Goal: Information Seeking & Learning: Learn about a topic

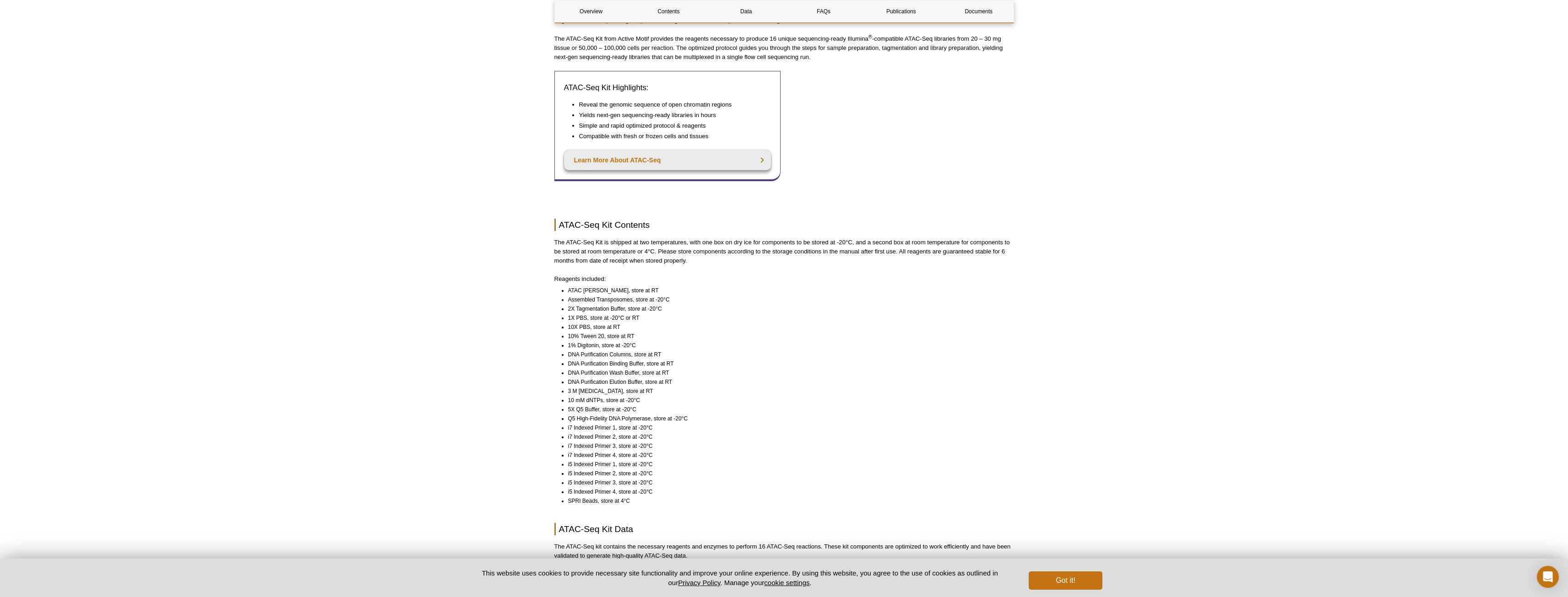
scroll to position [458, 0]
drag, startPoint x: 597, startPoint y: 231, endPoint x: 685, endPoint y: 227, distance: 88.1
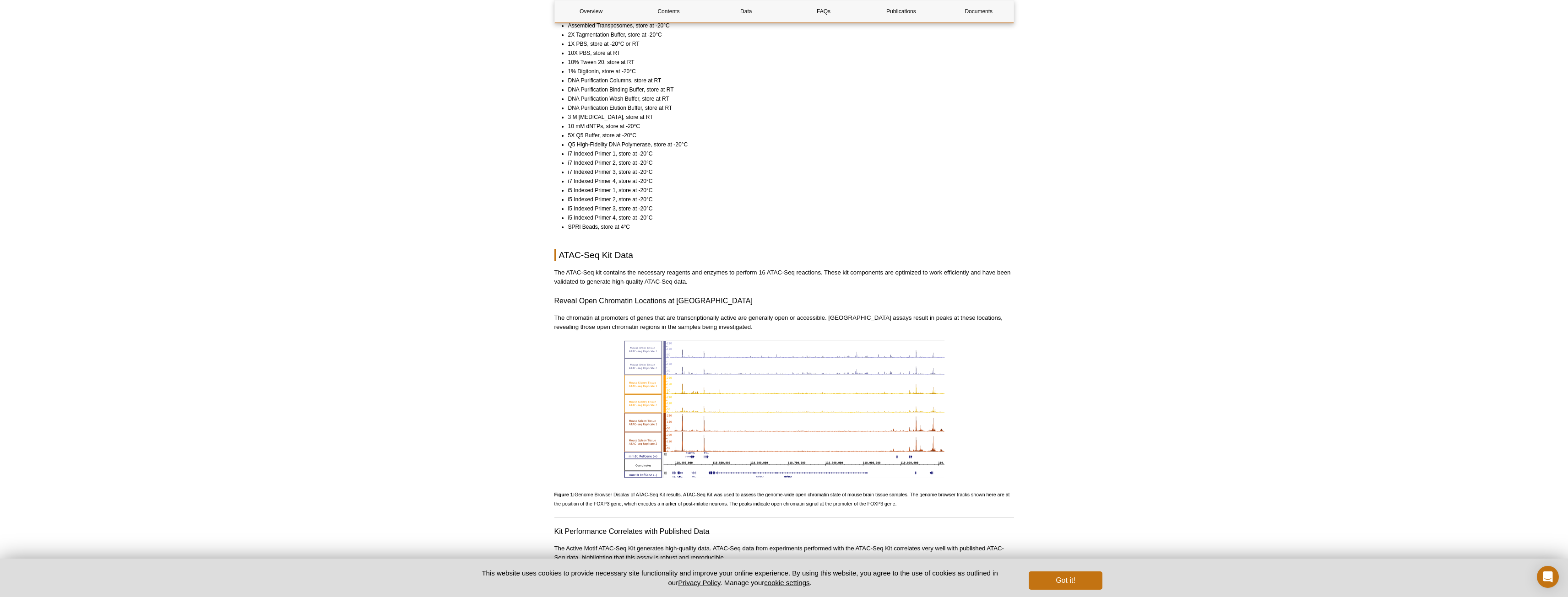
scroll to position [732, 0]
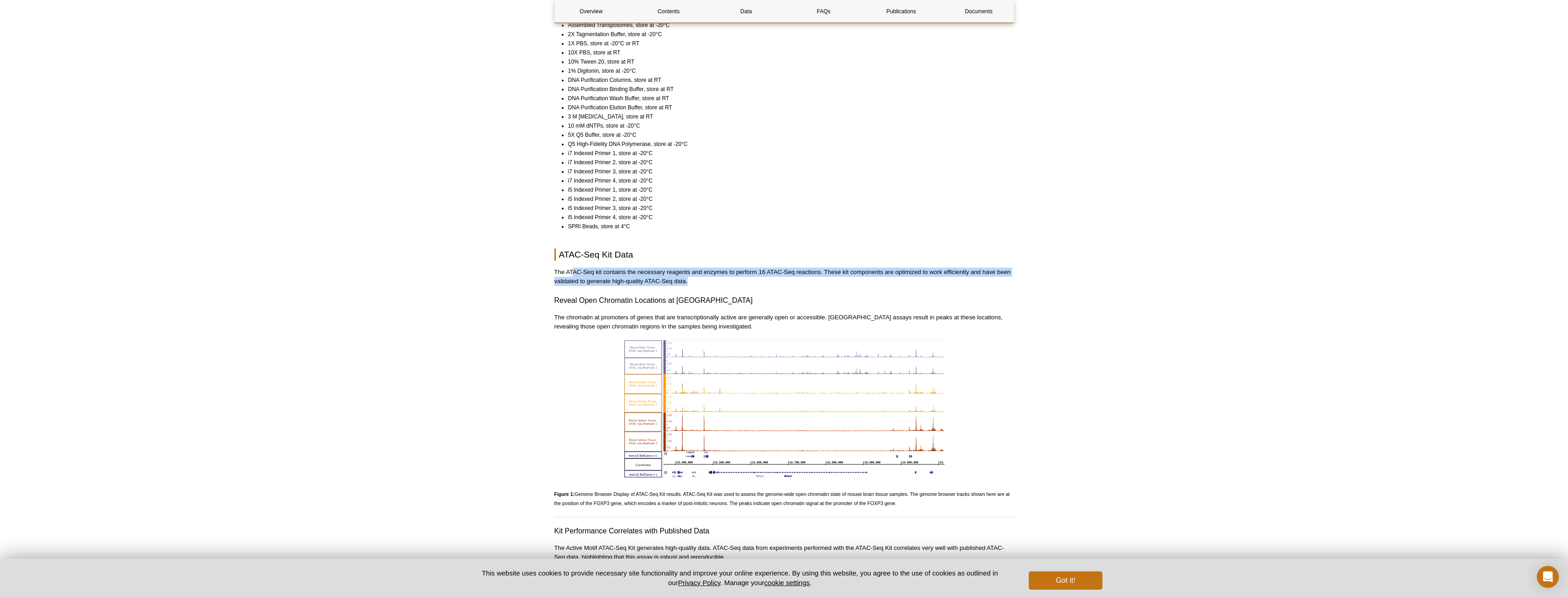
drag, startPoint x: 572, startPoint y: 263, endPoint x: 688, endPoint y: 275, distance: 116.6
click at [688, 275] on p "The ATAC-Seq kit contains the necessary reagents and enzymes to perform 16 ATAC…" at bounding box center [784, 277] width 460 height 18
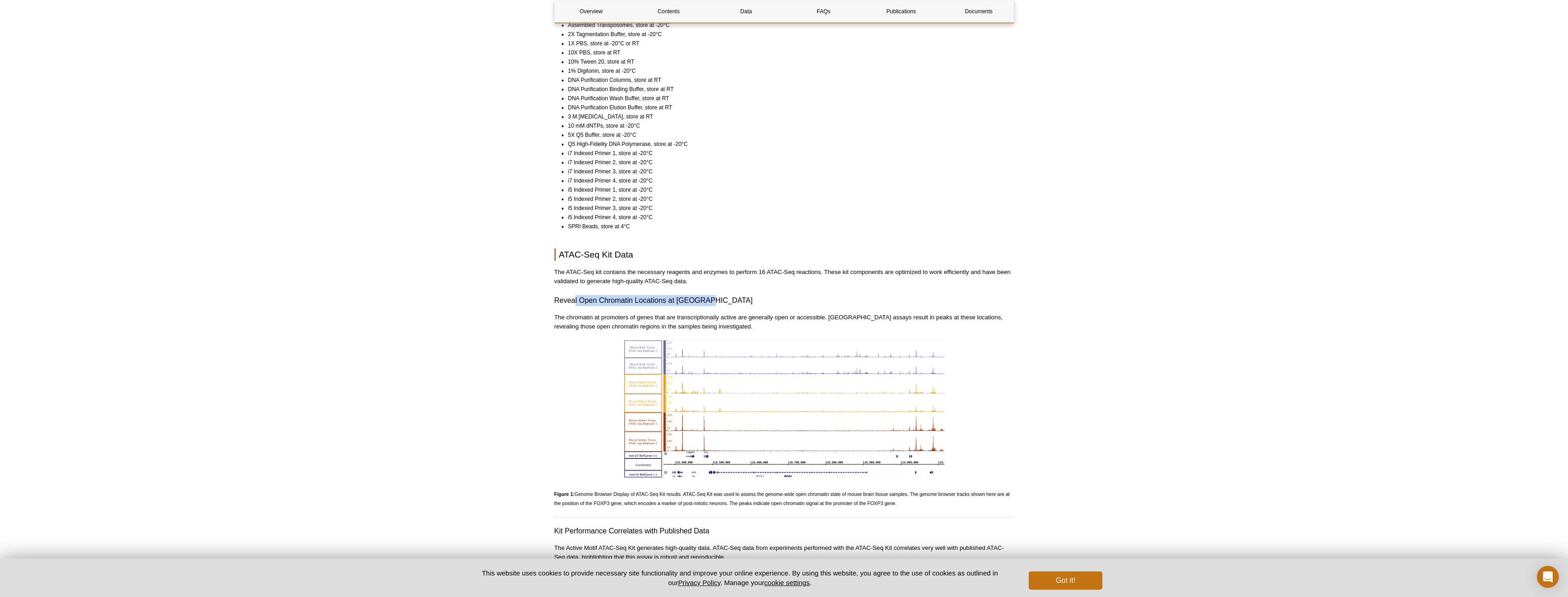
drag, startPoint x: 591, startPoint y: 294, endPoint x: 709, endPoint y: 289, distance: 118.1
click at [709, 295] on h3 "Reveal Open Chromatin Locations at [GEOGRAPHIC_DATA]" at bounding box center [784, 300] width 460 height 11
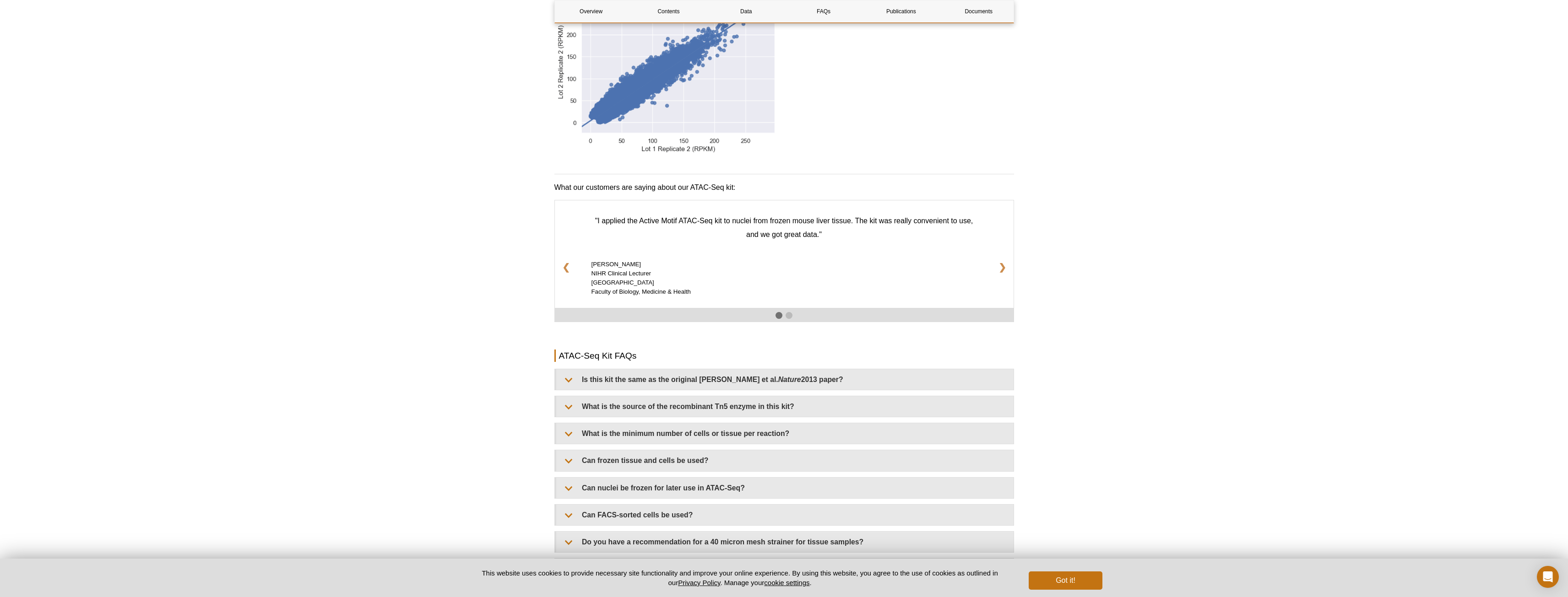
scroll to position [1326, 0]
click at [792, 309] on div at bounding box center [784, 315] width 460 height 14
click at [790, 312] on span at bounding box center [789, 315] width 7 height 7
click at [563, 259] on link "❮" at bounding box center [566, 266] width 23 height 23
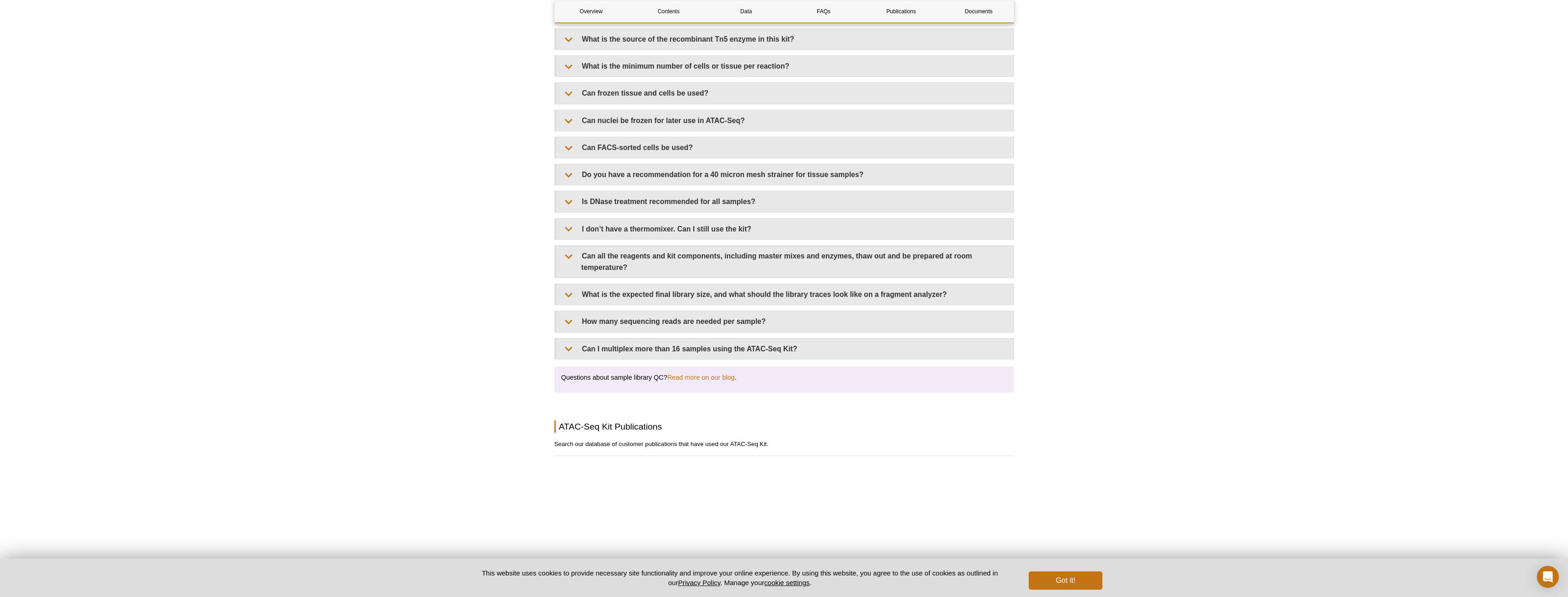
scroll to position [1693, 0]
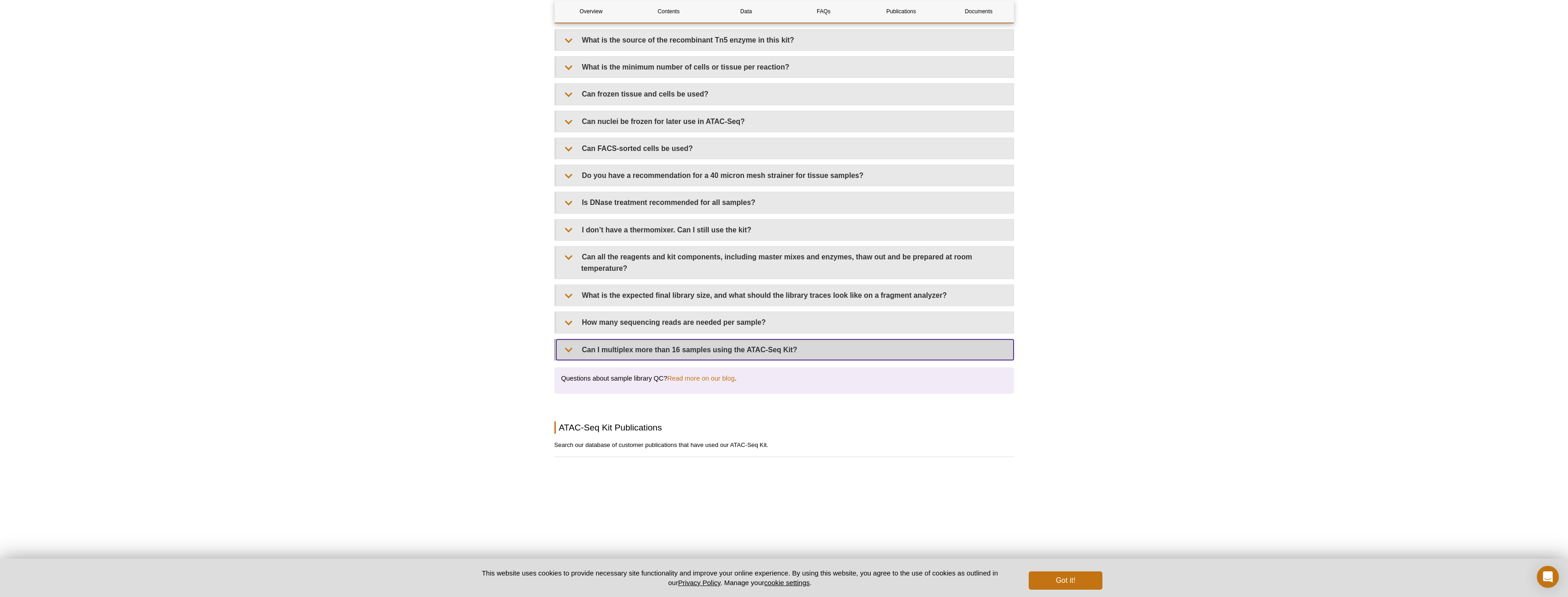
click at [633, 340] on summary "Can I multiplex more than 16 samples using the ATAC-Seq Kit?" at bounding box center [785, 350] width 457 height 20
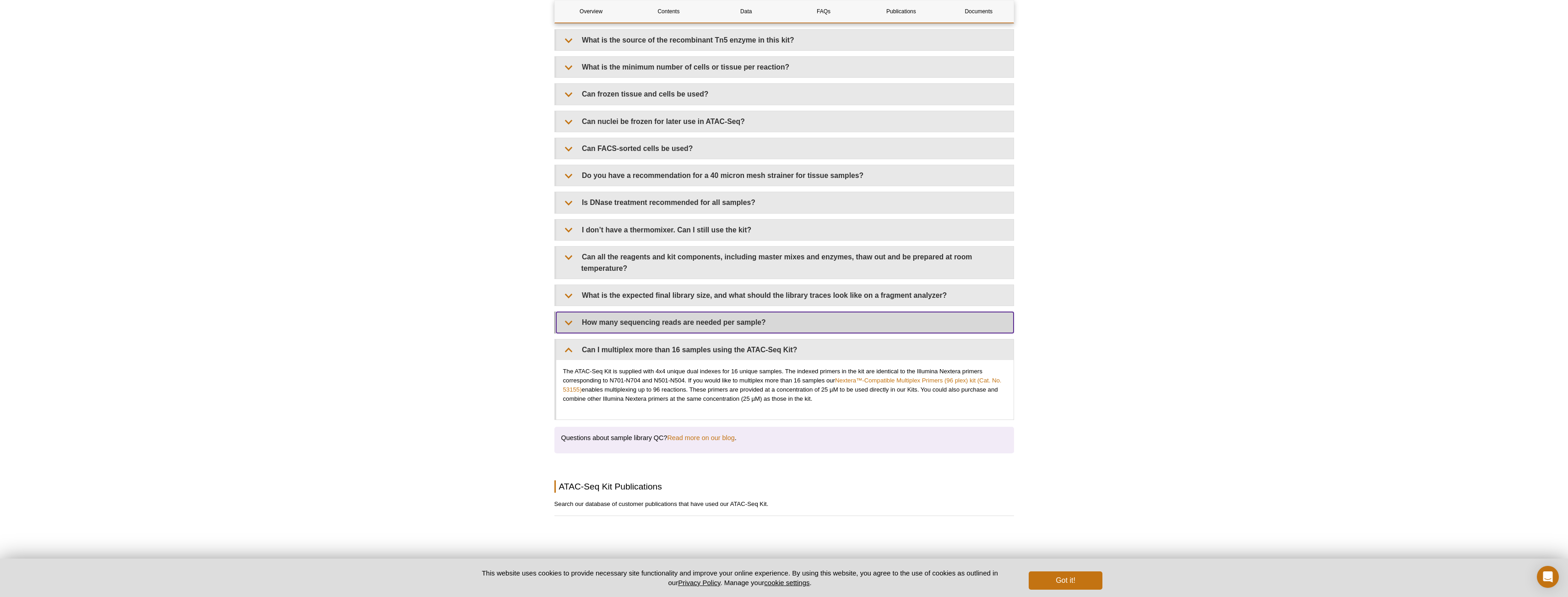
click at [613, 319] on summary "How many sequencing reads are needed per sample?" at bounding box center [785, 322] width 457 height 20
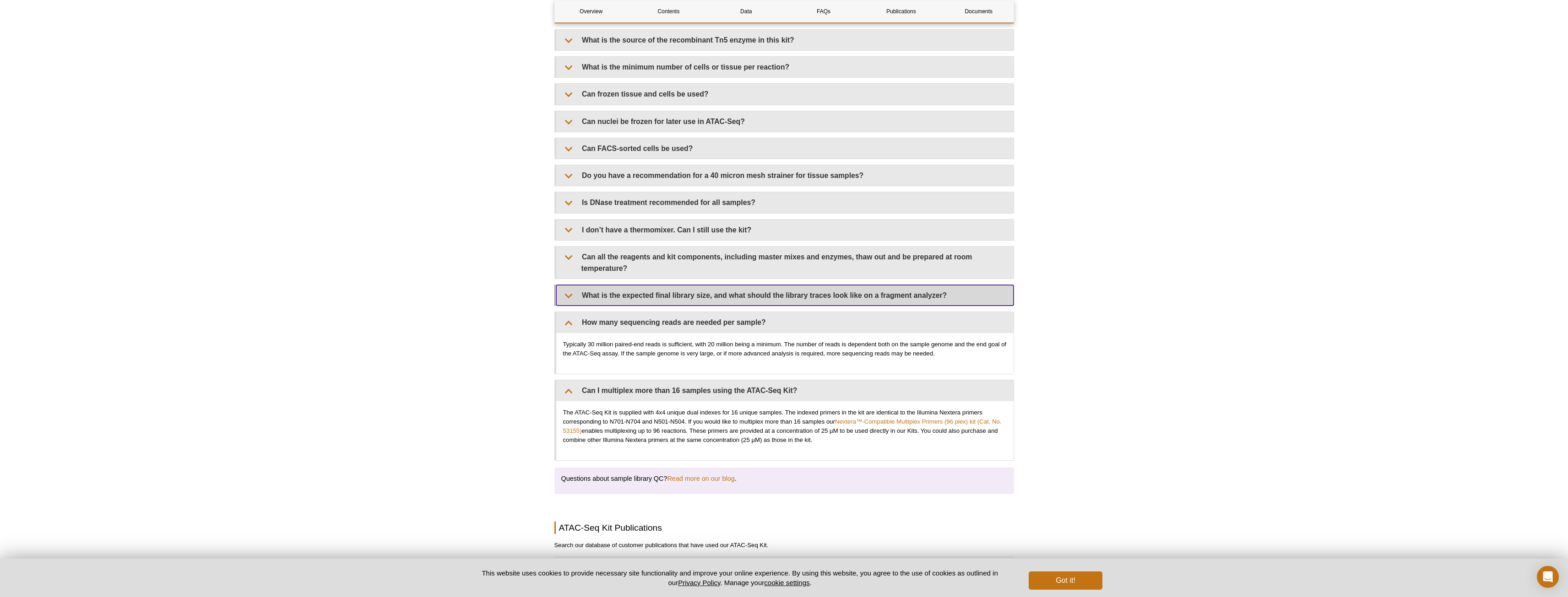
click at [613, 285] on summary "What is the expected final library size, and what should the library traces loo…" at bounding box center [785, 295] width 457 height 20
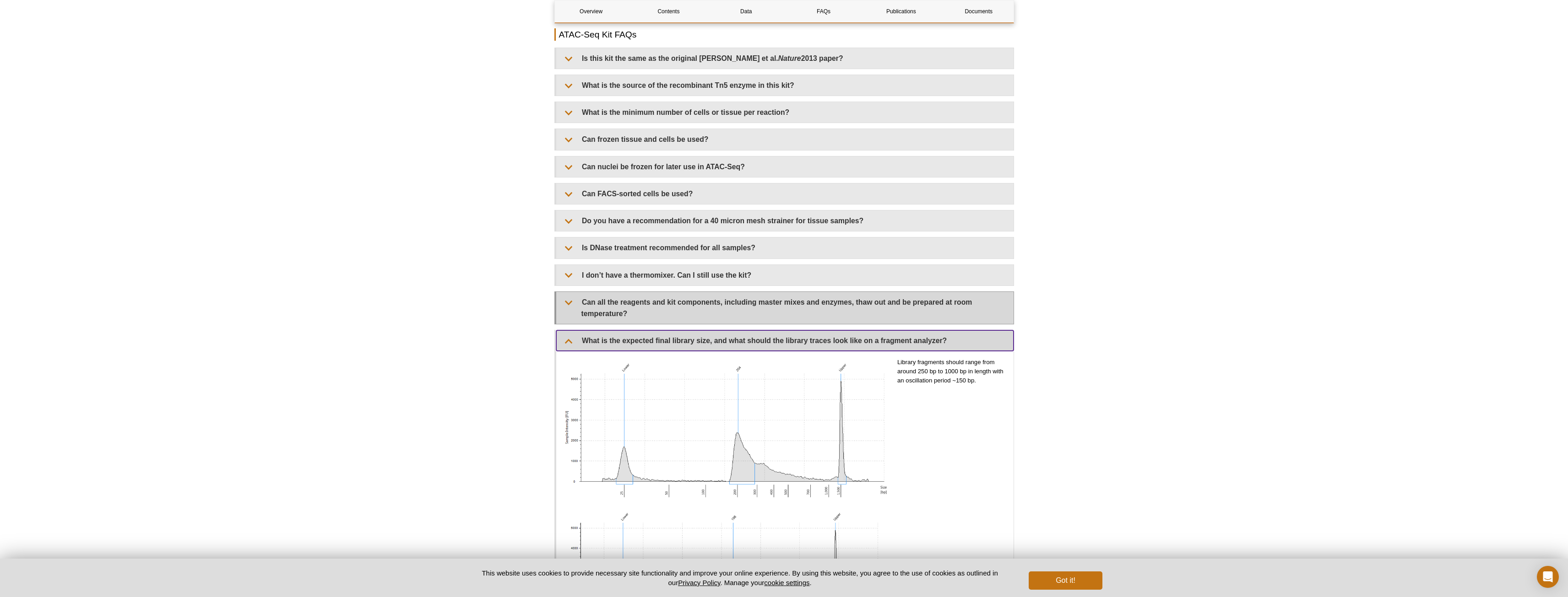
scroll to position [1647, 0]
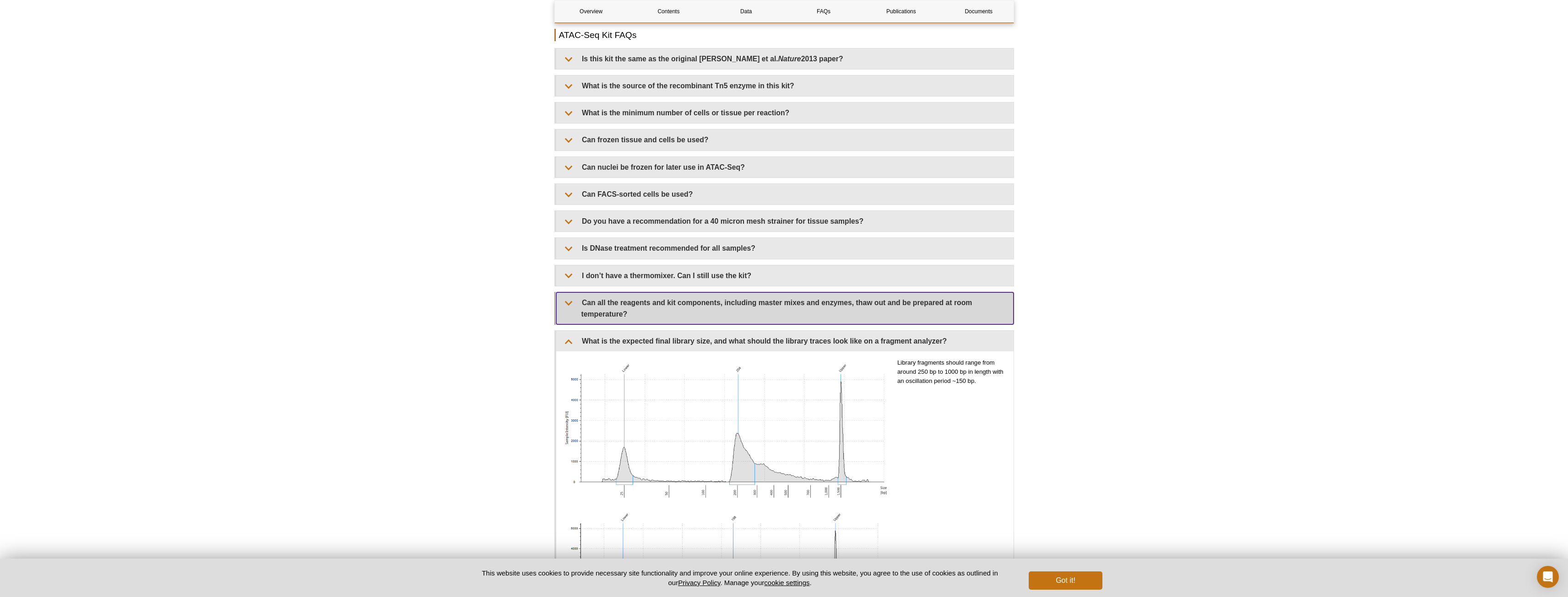
click at [742, 298] on summary "Can all the reagents and kit components, including master mixes and enzymes, th…" at bounding box center [785, 308] width 457 height 32
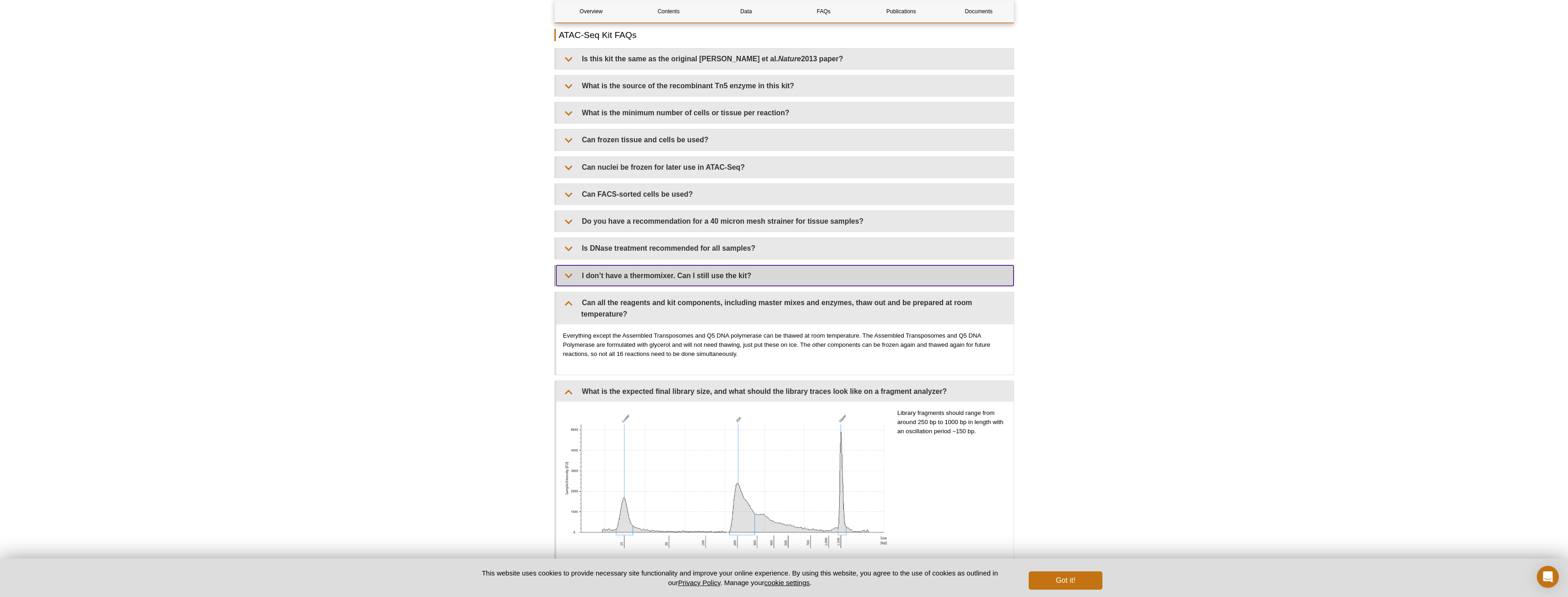
click at [639, 268] on summary "I don’t have a thermomixer. Can I still use the kit?" at bounding box center [785, 275] width 457 height 20
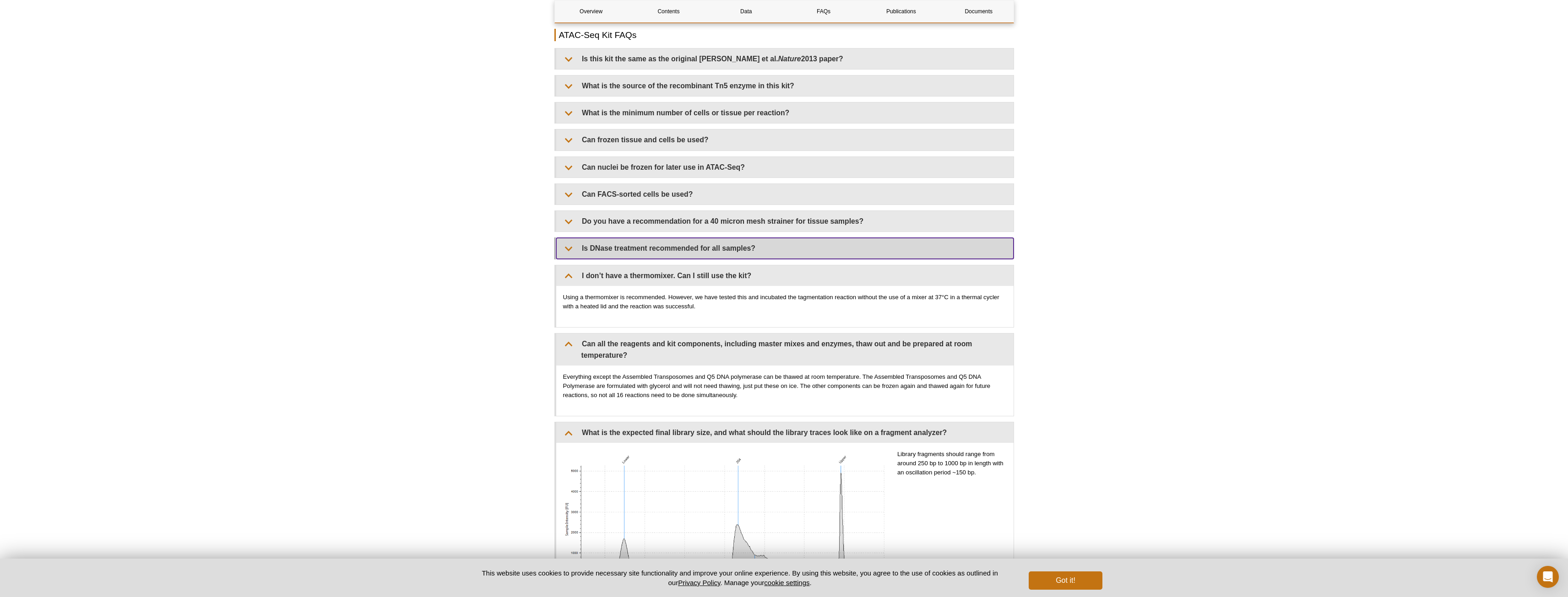
click at [604, 238] on summary "Is DNase treatment recommended for all samples?" at bounding box center [785, 247] width 457 height 20
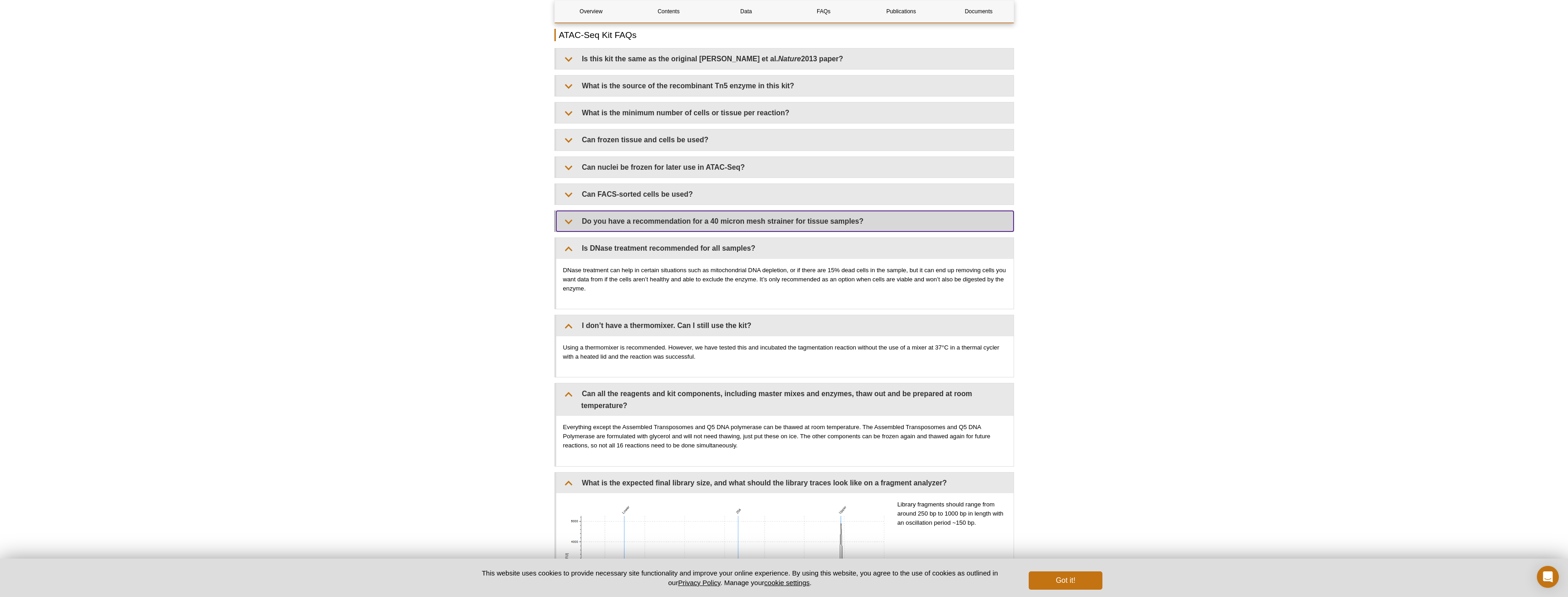
click at [631, 214] on summary "Do you have a recommendation for a 40 micron mesh strainer for tissue samples?" at bounding box center [785, 221] width 457 height 20
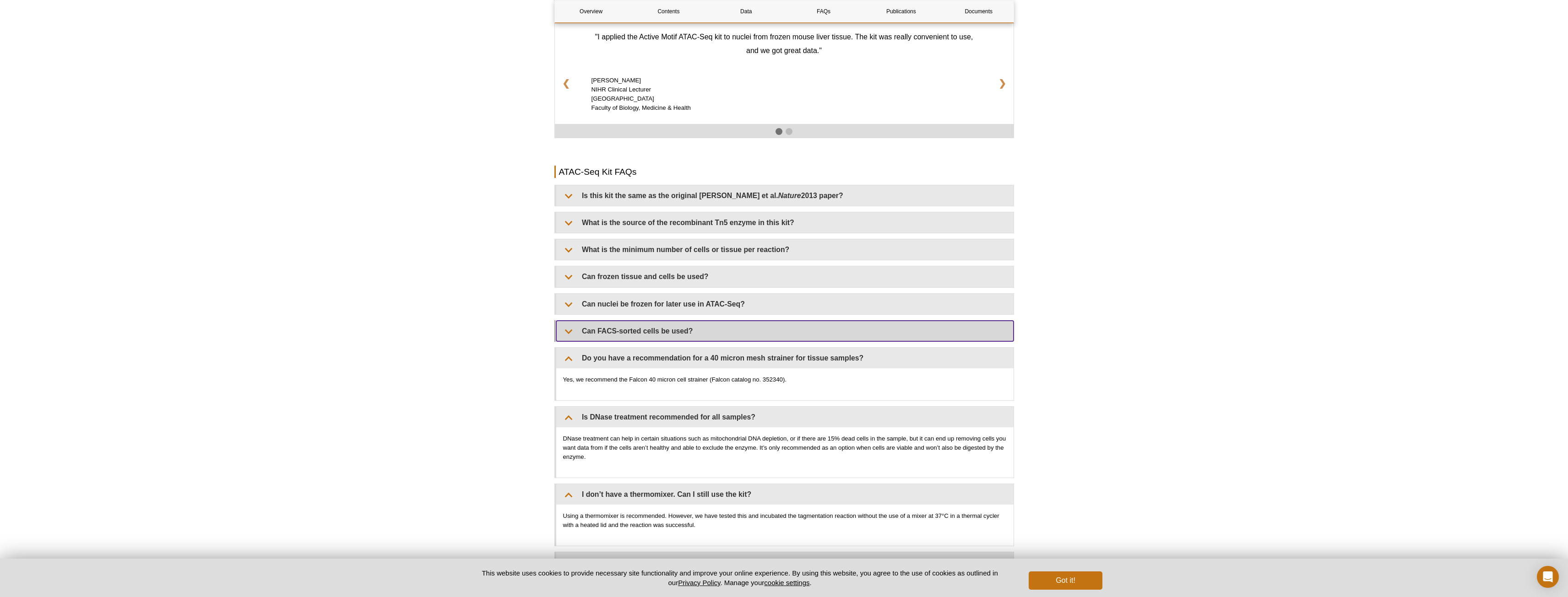
scroll to position [1510, 0]
click at [617, 322] on summary "Can FACS-sorted cells be used?" at bounding box center [785, 331] width 457 height 20
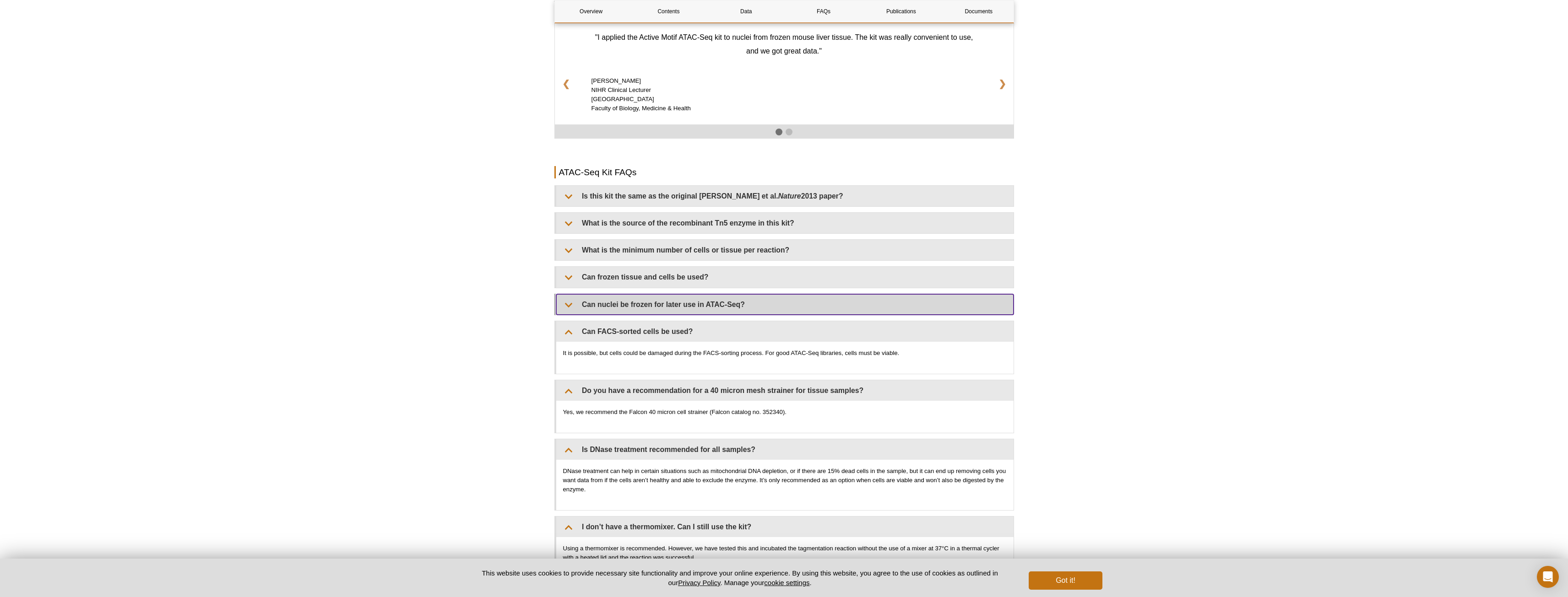
click at [621, 294] on summary "Can nuclei be frozen for later use in ATAC-Seq?" at bounding box center [785, 304] width 457 height 20
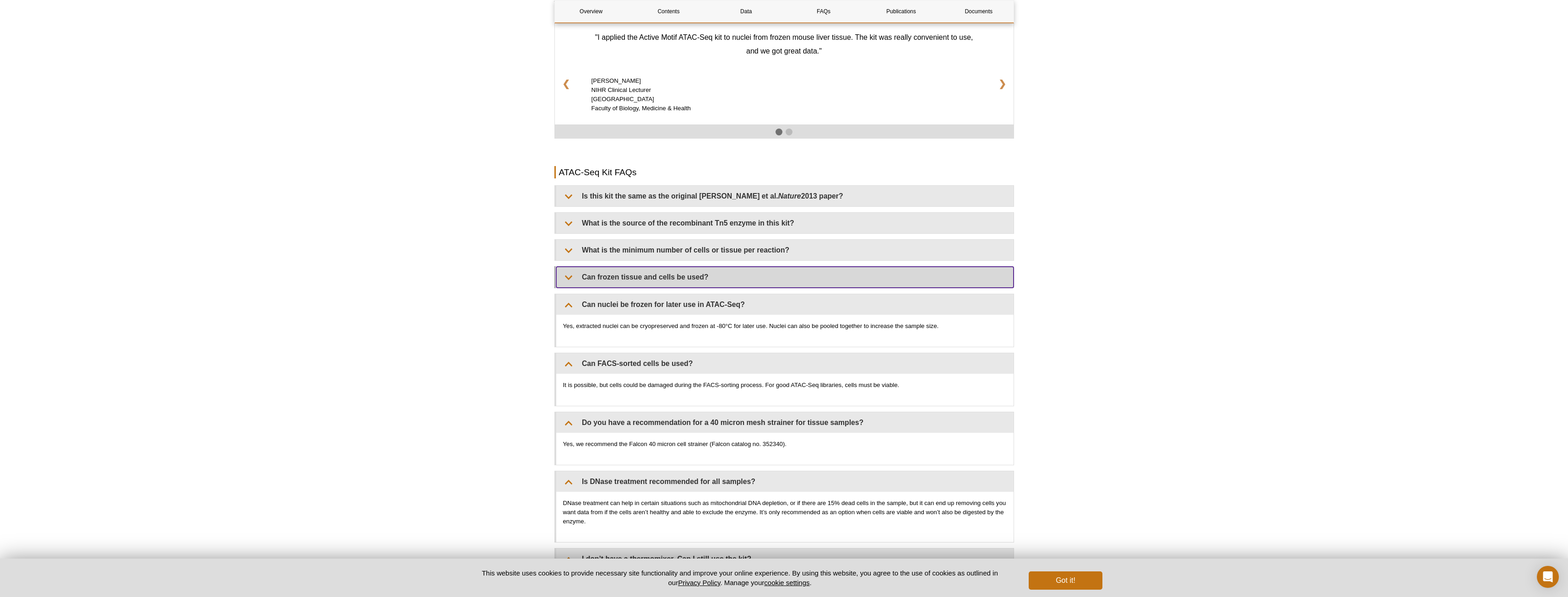
click at [632, 269] on summary "Can frozen tissue and cells be used?" at bounding box center [785, 277] width 457 height 20
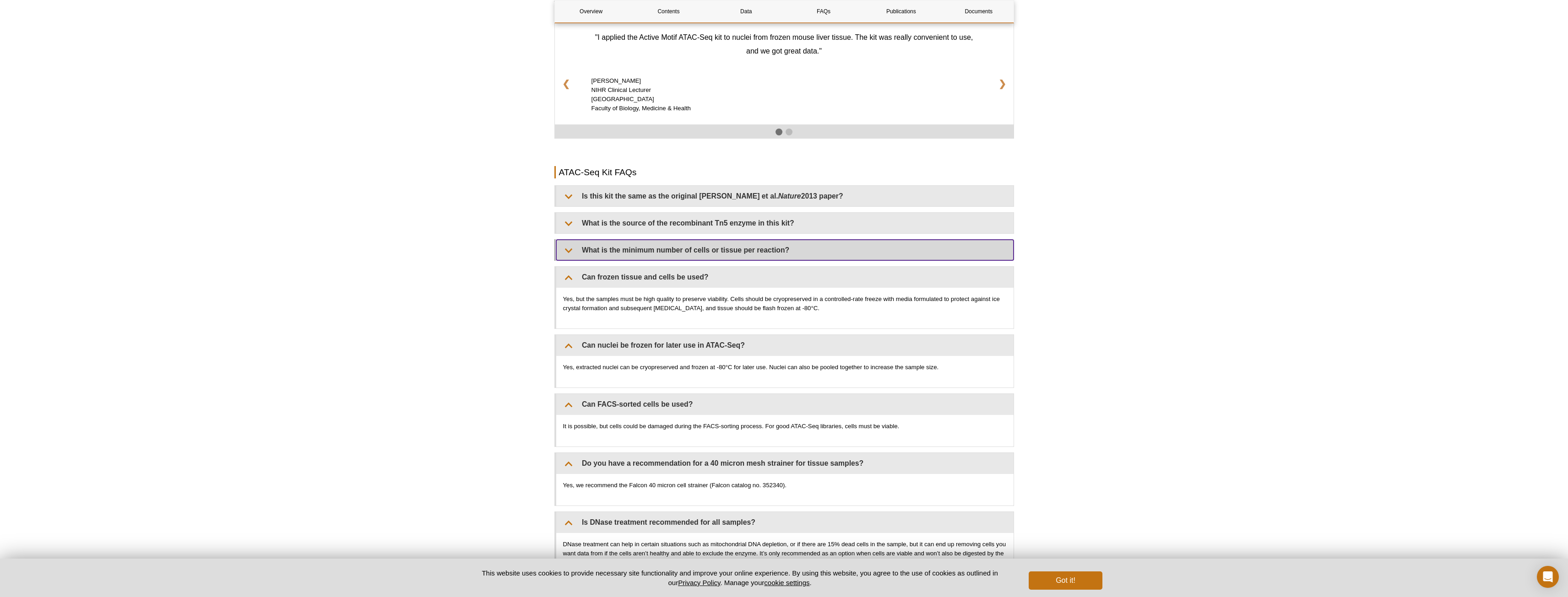
click at [632, 242] on summary "What is the minimum number of cells or tissue per reaction?" at bounding box center [785, 250] width 457 height 20
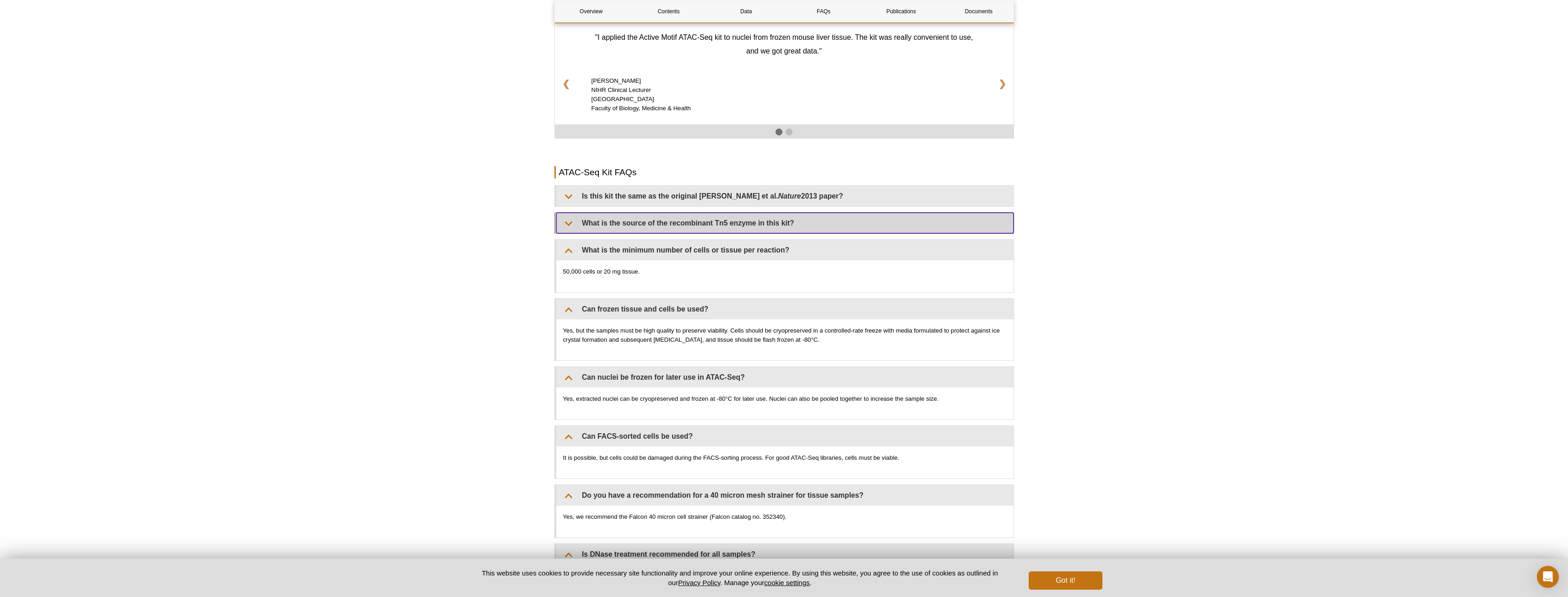
click at [643, 215] on summary "What is the source of the recombinant Tn5 enzyme in this kit?" at bounding box center [785, 222] width 457 height 20
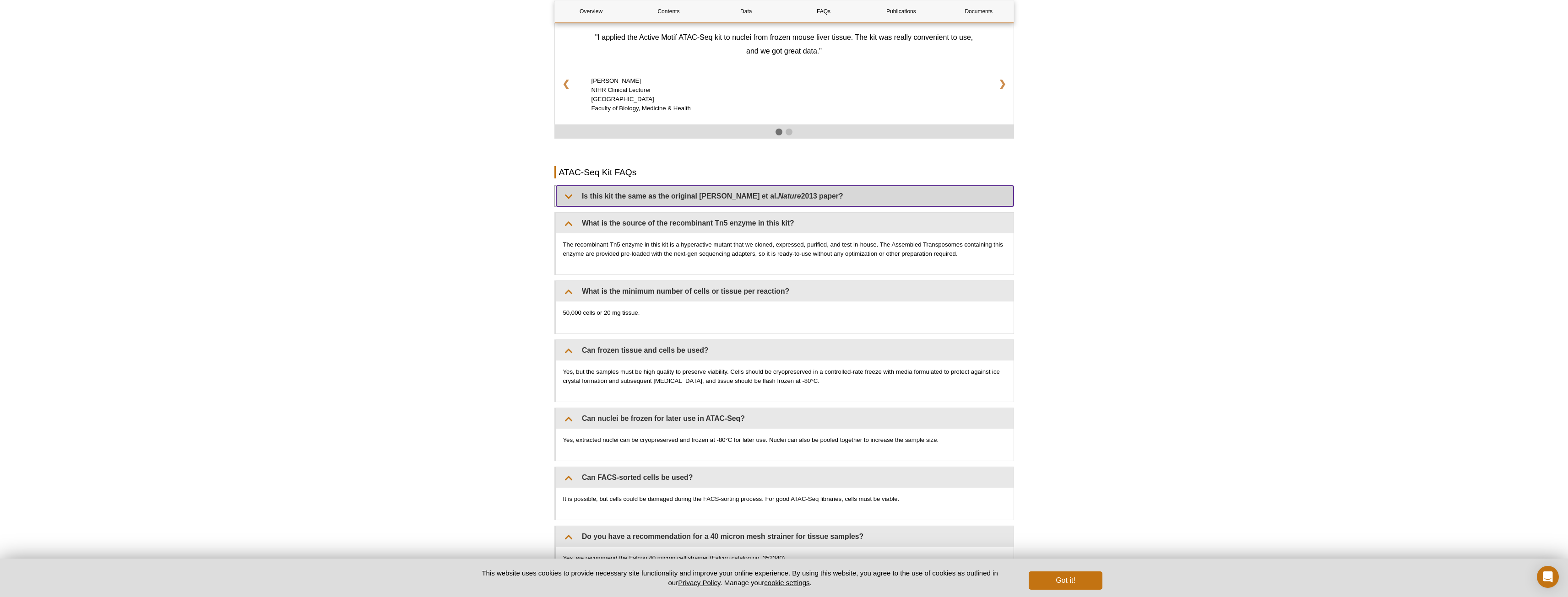
click at [651, 187] on summary "Is this kit the same as the original [PERSON_NAME] et al. Nature 2013 paper?" at bounding box center [785, 196] width 457 height 20
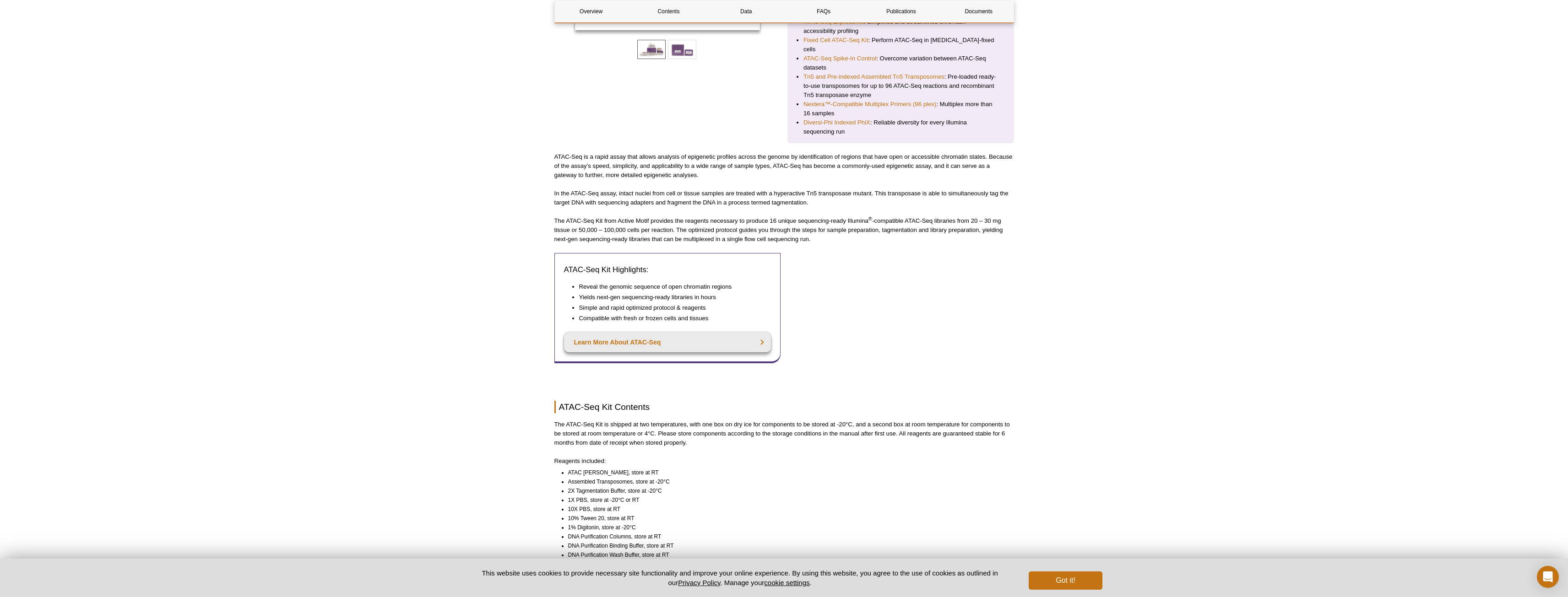
scroll to position [275, 0]
